Goal: Information Seeking & Learning: Learn about a topic

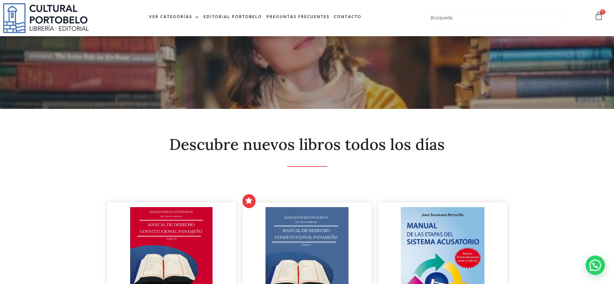
click at [458, 18] on input "text" at bounding box center [496, 18] width 142 height 14
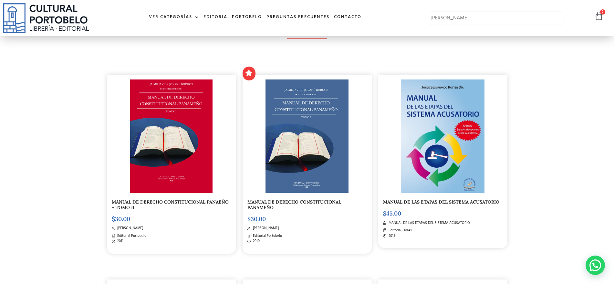
type input "[PERSON_NAME]"
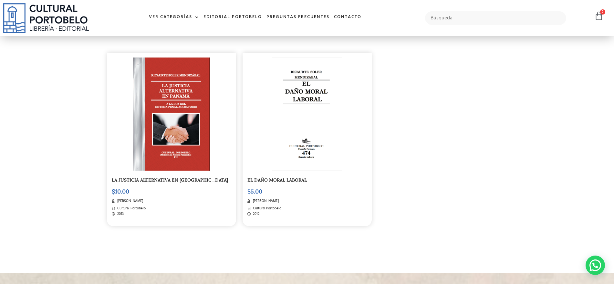
scroll to position [566, 0]
click at [434, 17] on input "text" at bounding box center [496, 18] width 142 height 14
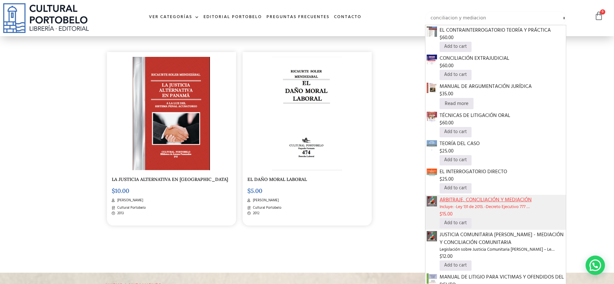
type input "conciliacion y mediacion"
click at [443, 201] on span "ARBITRAJE, CONCILIACIÓN Y MEDIACIÓN" at bounding box center [502, 200] width 125 height 8
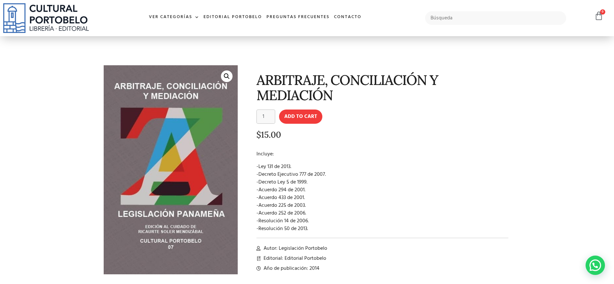
drag, startPoint x: 15, startPoint y: 89, endPoint x: 40, endPoint y: 75, distance: 27.9
click at [16, 88] on section "🔍 ARBITRAJE, CONCILIACIÓN Y MEDIACIÓN ARBITRAJE, CONCILIACIÓN Y MEDIACIÓN quant…" at bounding box center [307, 169] width 614 height 267
click at [454, 21] on input "text" at bounding box center [496, 18] width 142 height 14
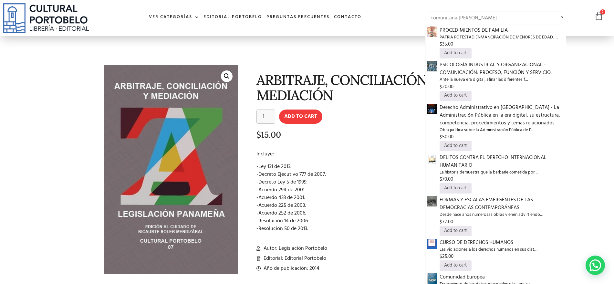
type input "comunitaria de paz"
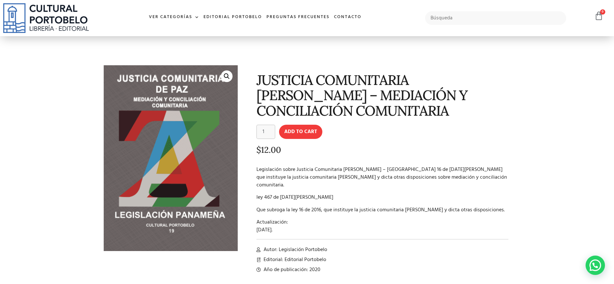
click at [16, 75] on section "🔍 JUSTICIA COMUNITARIA DE PAZ – MEDIACIÓN Y CONCILIACIÓN COMUNITARIA JUSTICIA C…" at bounding box center [307, 165] width 614 height 258
click at [475, 20] on input "text" at bounding box center [496, 18] width 142 height 14
type input "capsulas"
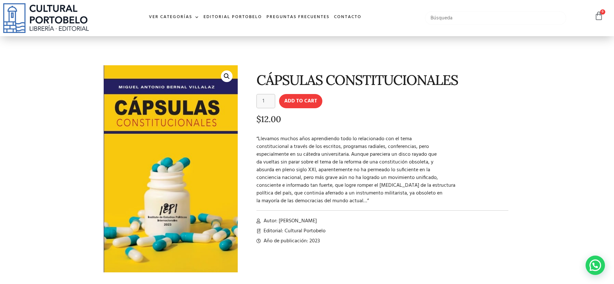
click at [446, 16] on input "text" at bounding box center [496, 18] width 142 height 14
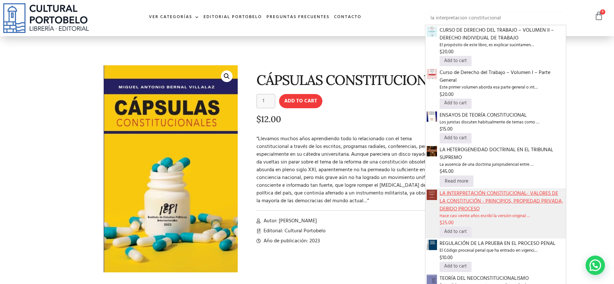
type input "la interpretacion constitucional"
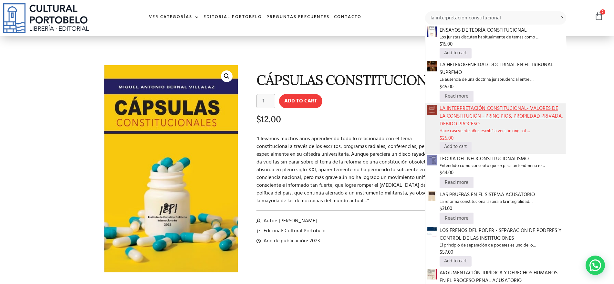
click at [464, 120] on span "LA INTERPRETACIÓN CONSTITUCIONAL- VALORES DE LA CONSTITUCIÓN - PRINCIPIOS, PROP…" at bounding box center [502, 116] width 125 height 23
